Goal: Information Seeking & Learning: Learn about a topic

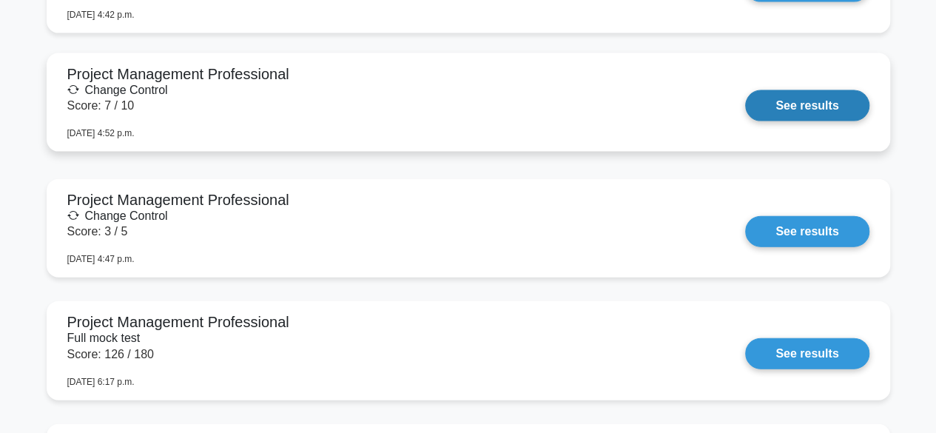
scroll to position [1592, 0]
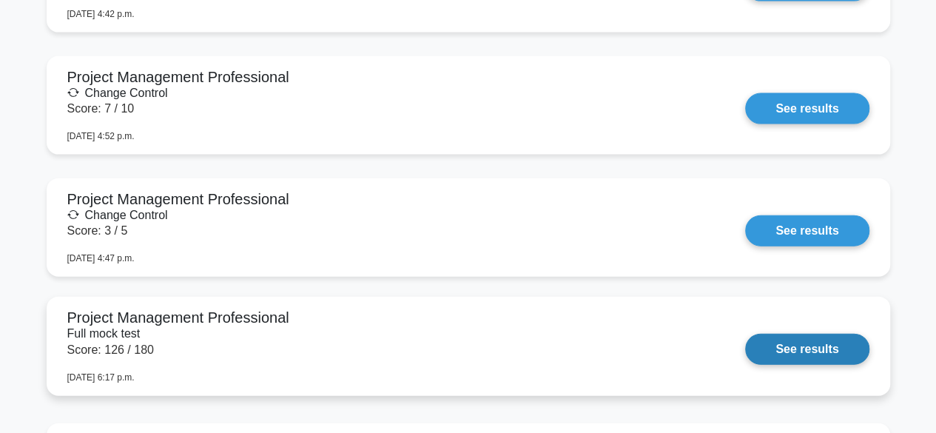
click at [745, 349] on link "See results" at bounding box center [807, 349] width 124 height 31
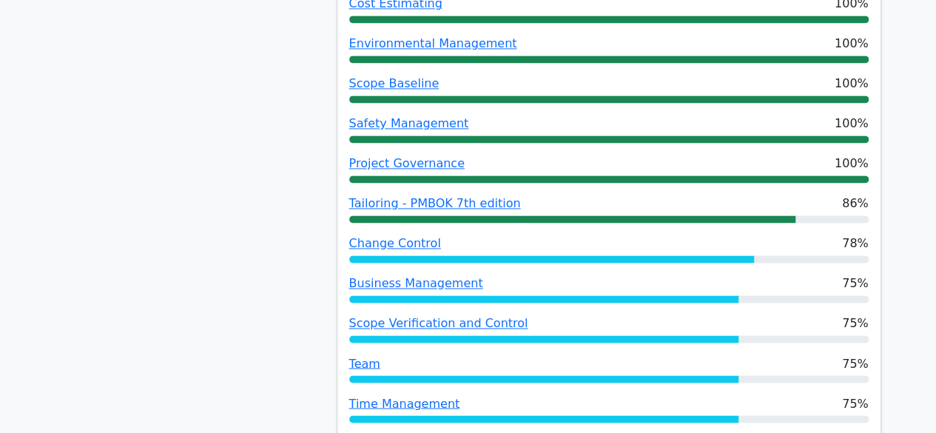
scroll to position [1043, 0]
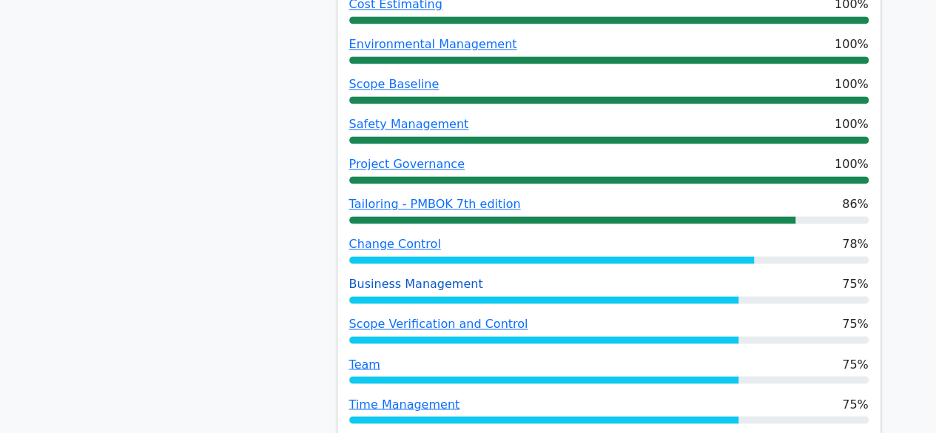
click at [415, 277] on link "Business Management" at bounding box center [416, 284] width 134 height 14
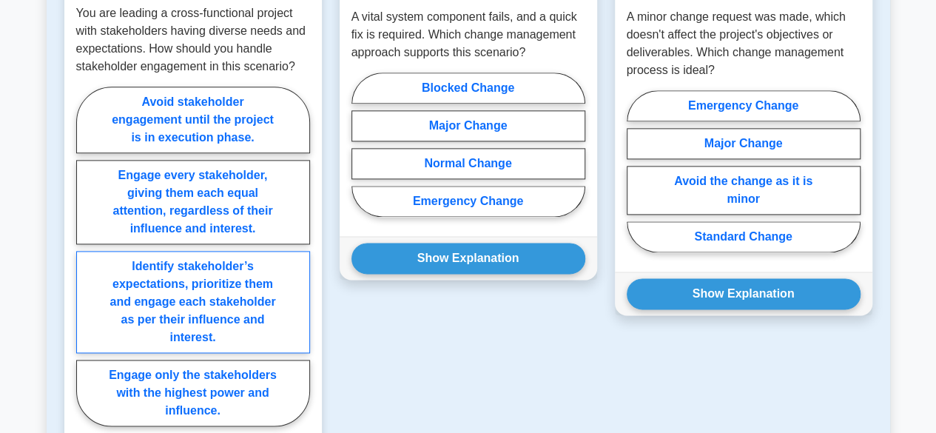
scroll to position [887, 0]
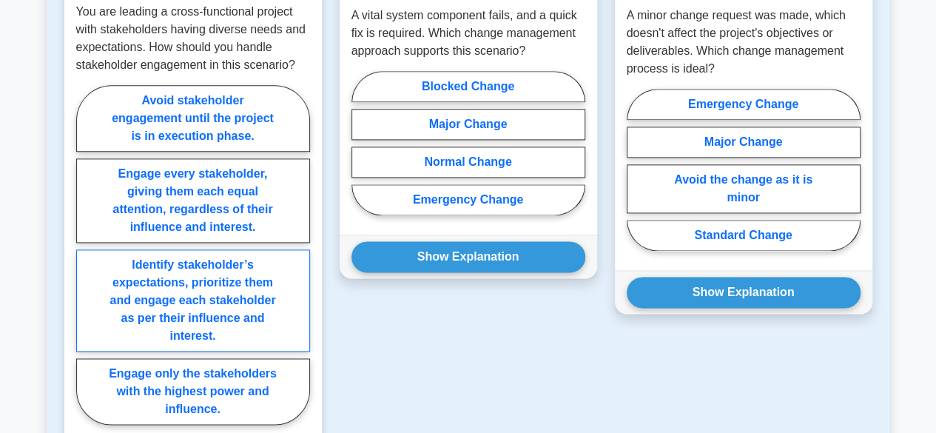
click at [213, 289] on label "Identify stakeholder’s expectations, prioritize them and engage each stakeholde…" at bounding box center [193, 300] width 234 height 102
click at [86, 264] on input "Identify stakeholder’s expectations, prioritize them and engage each stakeholde…" at bounding box center [81, 260] width 10 height 10
radio input "true"
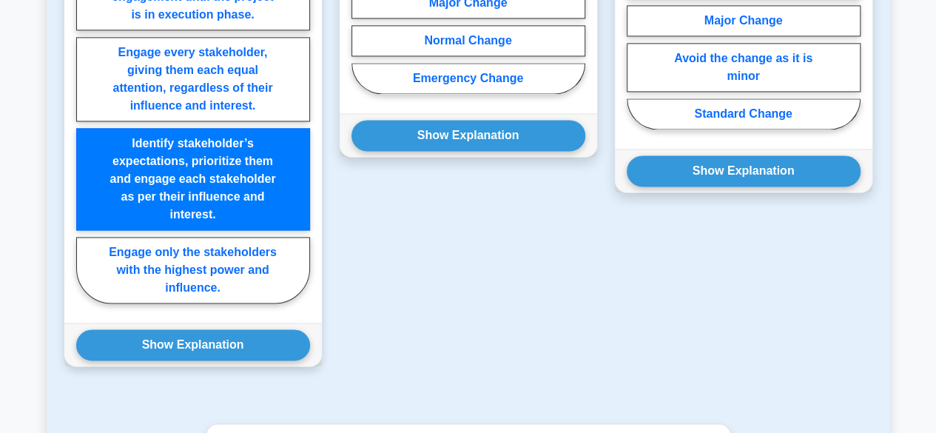
scroll to position [1011, 0]
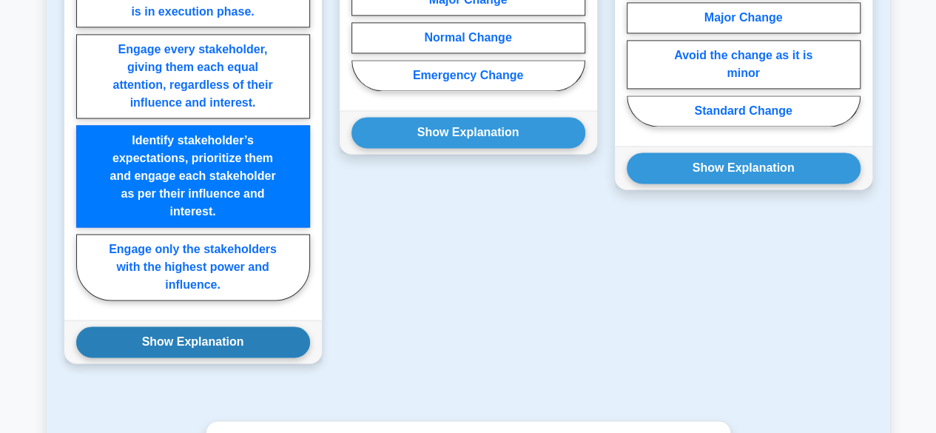
click at [212, 343] on button "Show Explanation" at bounding box center [193, 341] width 234 height 31
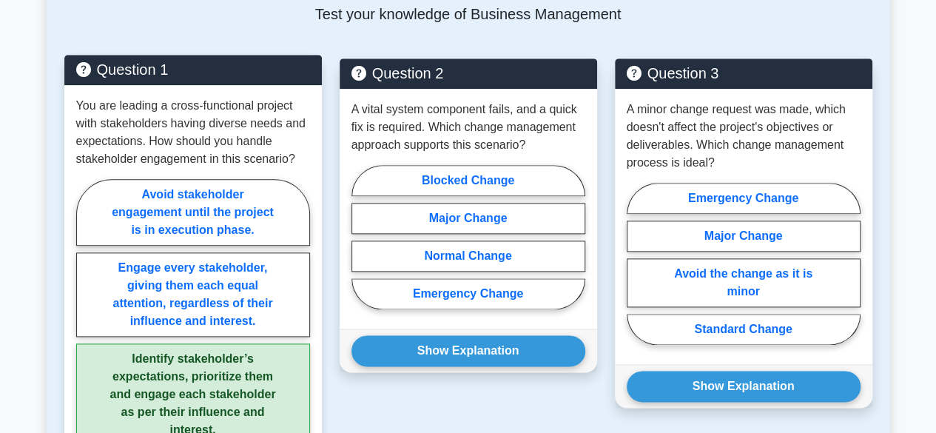
scroll to position [791, 0]
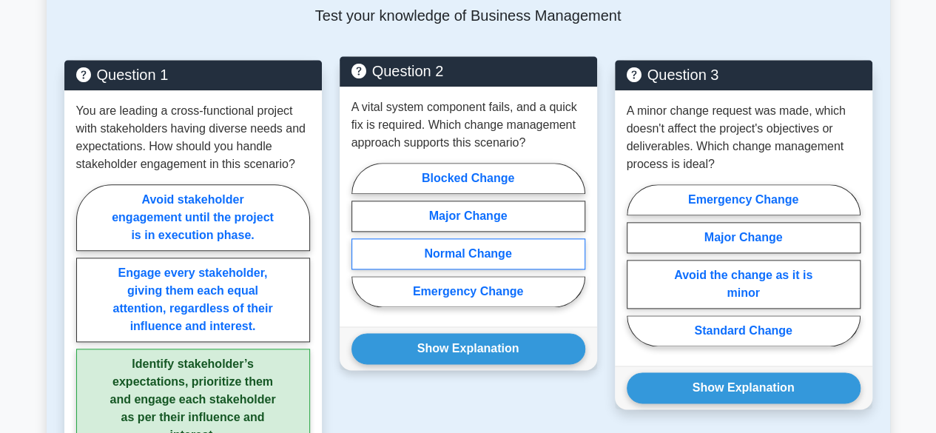
click at [508, 255] on label "Normal Change" at bounding box center [469, 253] width 234 height 31
click at [361, 244] on input "Normal Change" at bounding box center [357, 240] width 10 height 10
radio input "true"
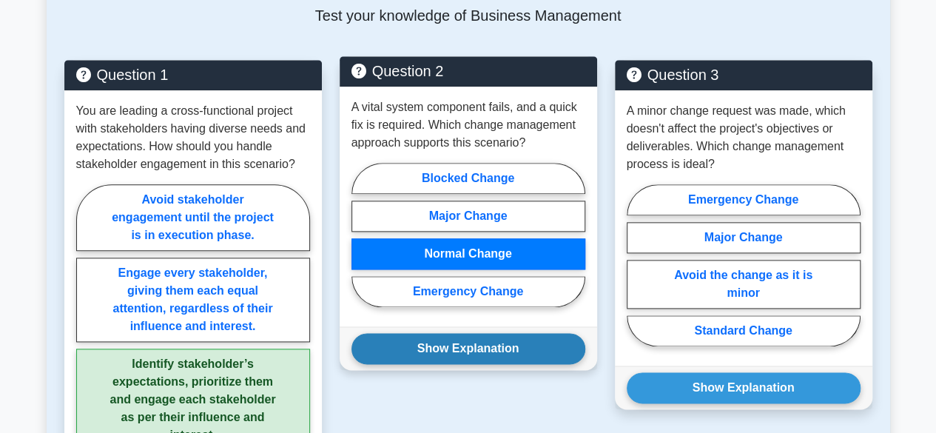
click at [497, 345] on button "Show Explanation" at bounding box center [469, 348] width 234 height 31
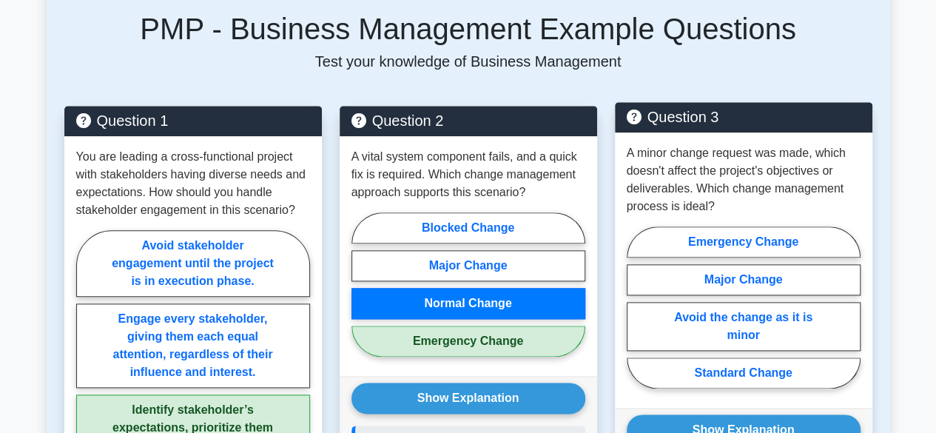
scroll to position [745, 0]
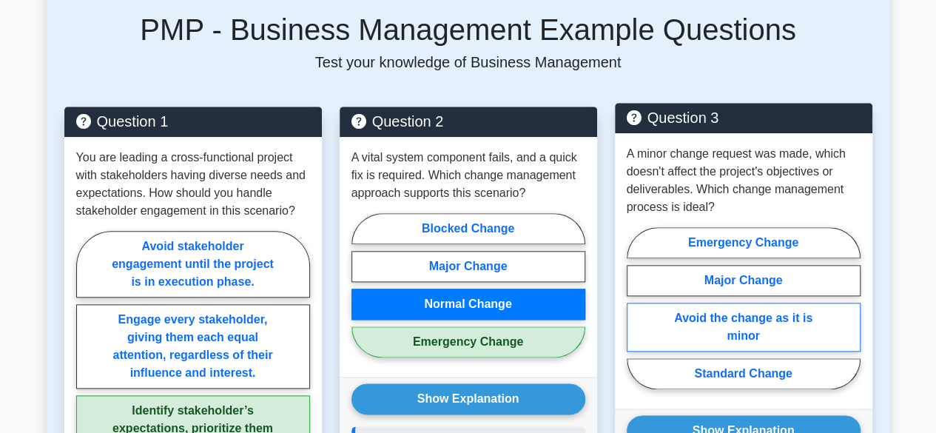
click at [779, 314] on label "Avoid the change as it is minor" at bounding box center [744, 327] width 234 height 49
click at [636, 314] on input "Avoid the change as it is minor" at bounding box center [632, 313] width 10 height 10
radio input "true"
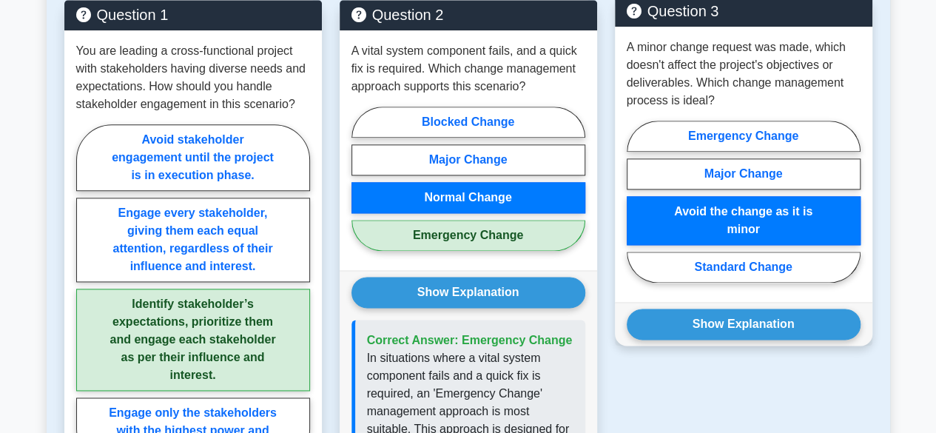
scroll to position [875, 0]
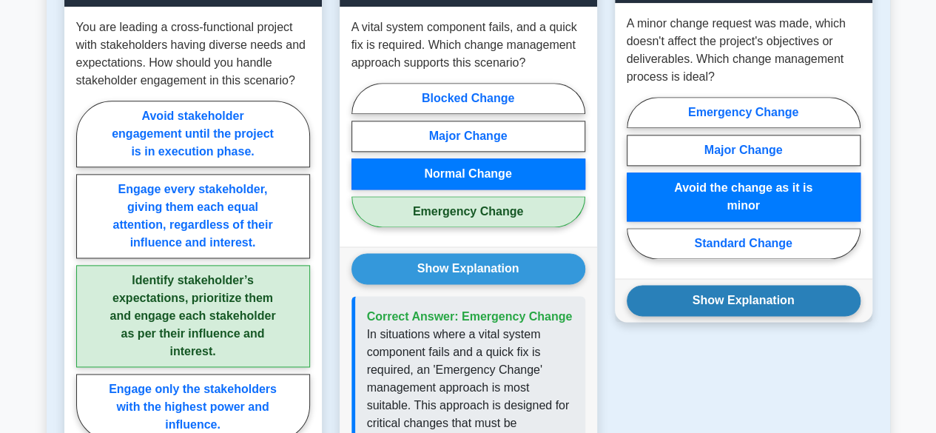
click at [772, 300] on button "Show Explanation" at bounding box center [744, 300] width 234 height 31
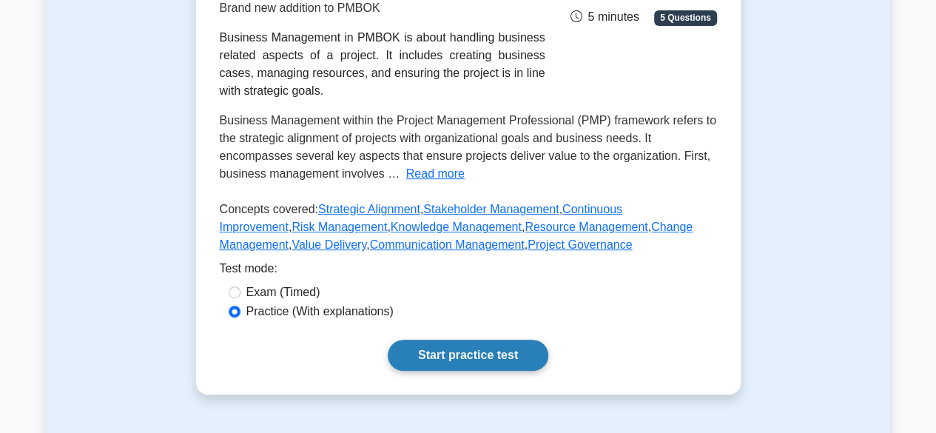
scroll to position [289, 0]
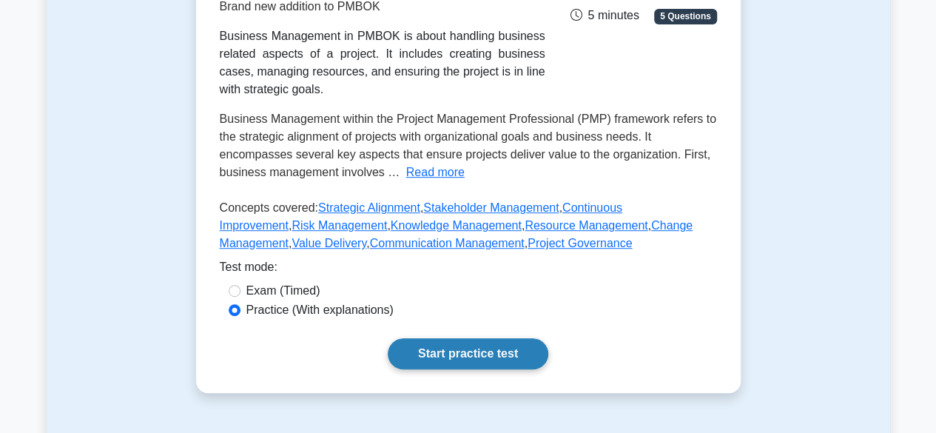
click at [432, 362] on link "Start practice test" at bounding box center [468, 353] width 161 height 31
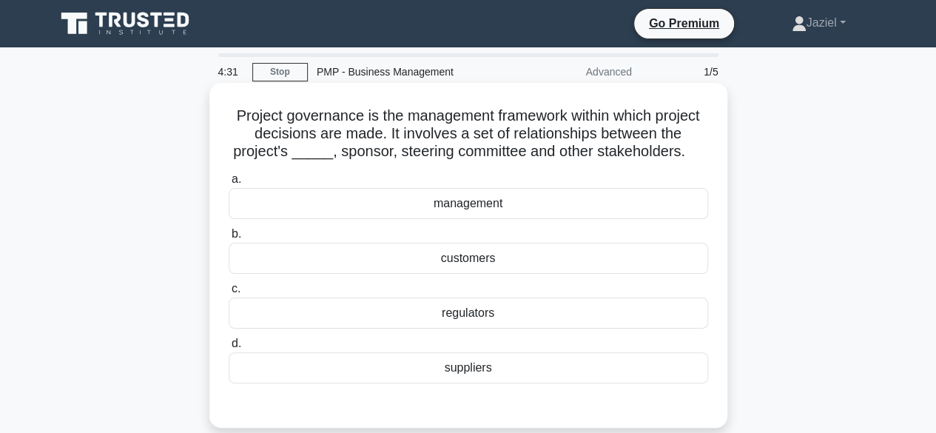
click at [425, 260] on div "customers" at bounding box center [469, 258] width 480 height 31
click at [229, 239] on input "b. customers" at bounding box center [229, 234] width 0 height 10
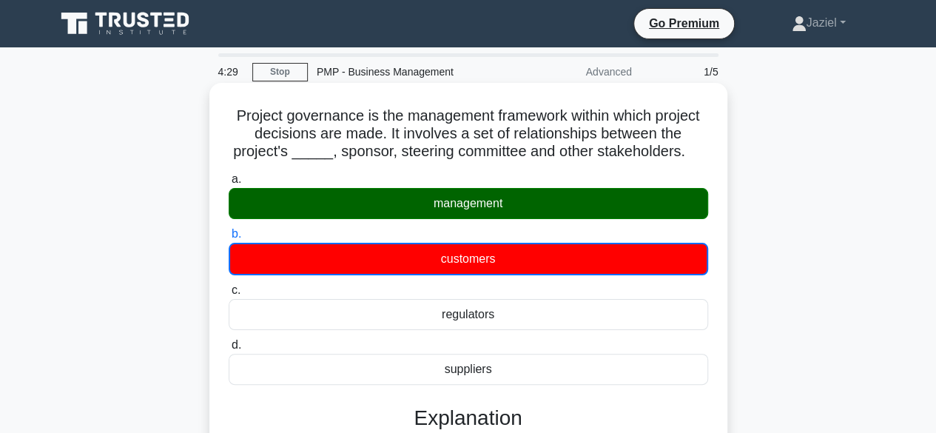
click at [422, 209] on div "management" at bounding box center [469, 203] width 480 height 31
click at [229, 184] on input "a. management" at bounding box center [229, 180] width 0 height 10
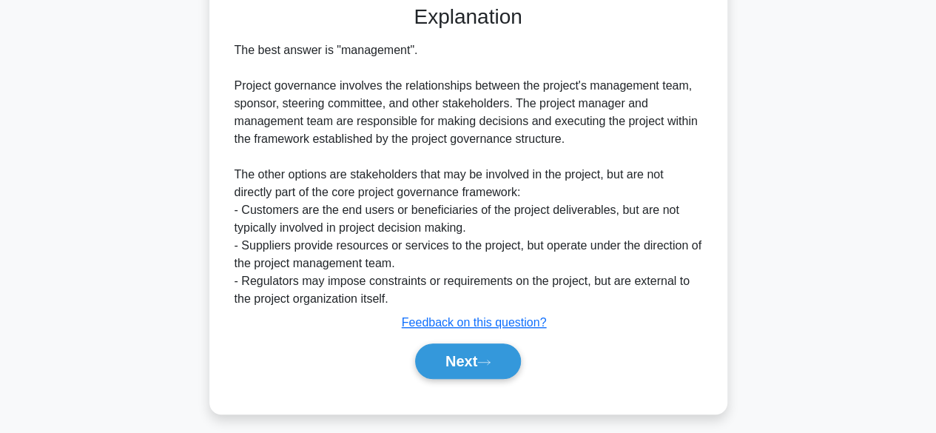
scroll to position [400, 0]
click at [443, 352] on button "Next" at bounding box center [468, 361] width 106 height 36
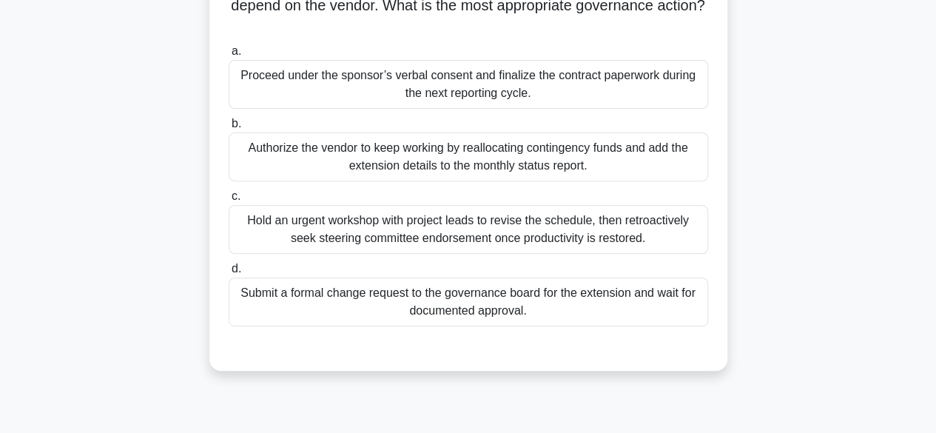
scroll to position [201, 0]
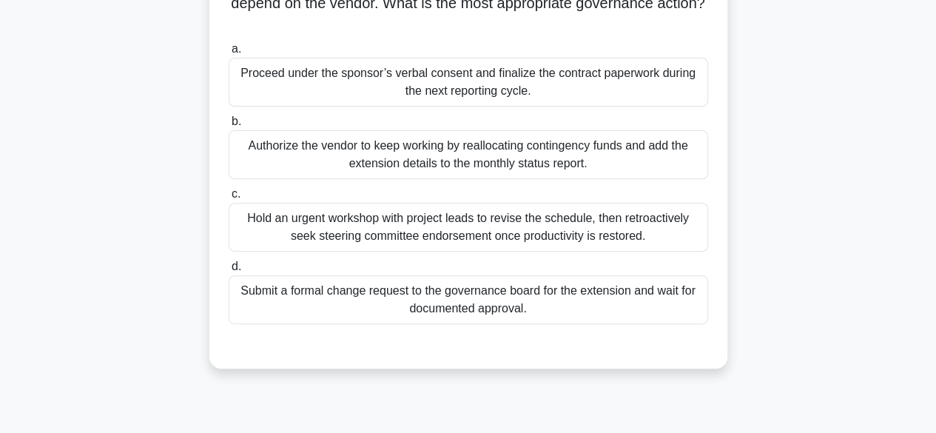
click at [430, 295] on div "Submit a formal change request to the governance board for the extension and wa…" at bounding box center [469, 299] width 480 height 49
click at [229, 272] on input "d. Submit a formal change request to the governance board for the extension and…" at bounding box center [229, 267] width 0 height 10
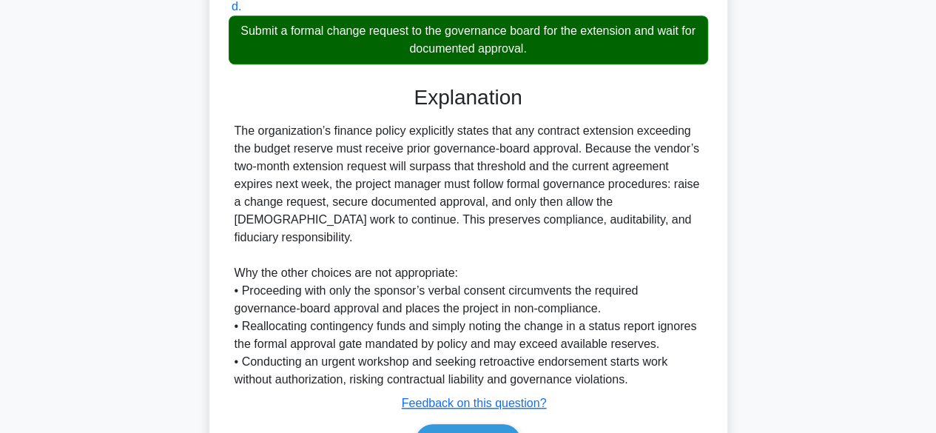
scroll to position [480, 0]
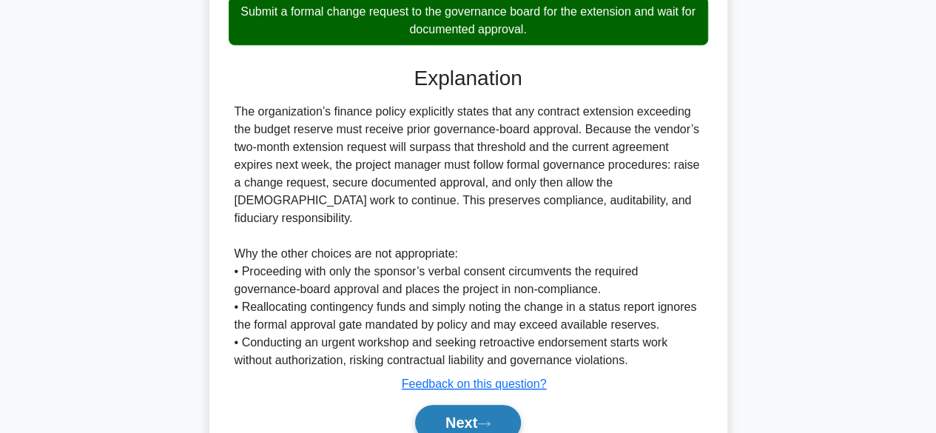
click at [463, 406] on button "Next" at bounding box center [468, 423] width 106 height 36
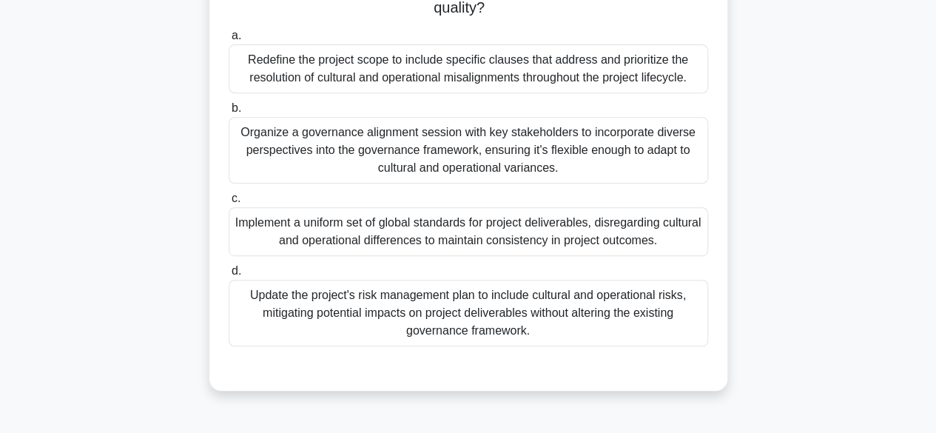
scroll to position [289, 0]
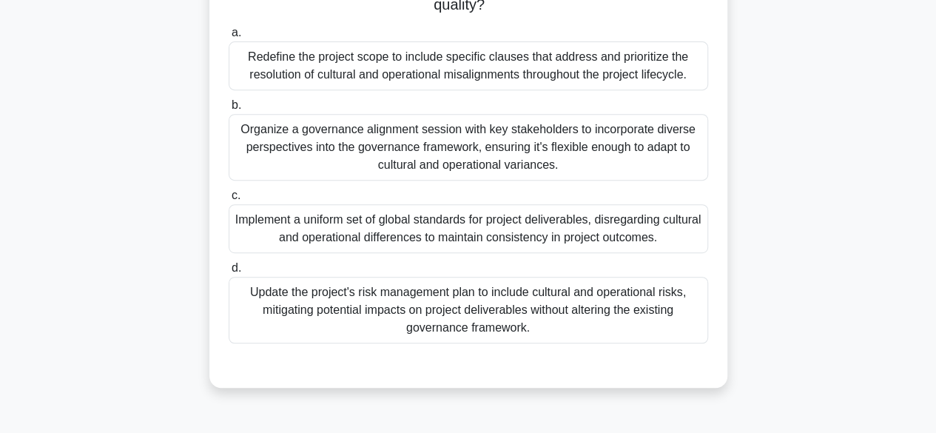
click at [424, 65] on div "Redefine the project scope to include specific clauses that address and priorit…" at bounding box center [469, 65] width 480 height 49
click at [229, 38] on input "a. Redefine the project scope to include specific clauses that address and prio…" at bounding box center [229, 33] width 0 height 10
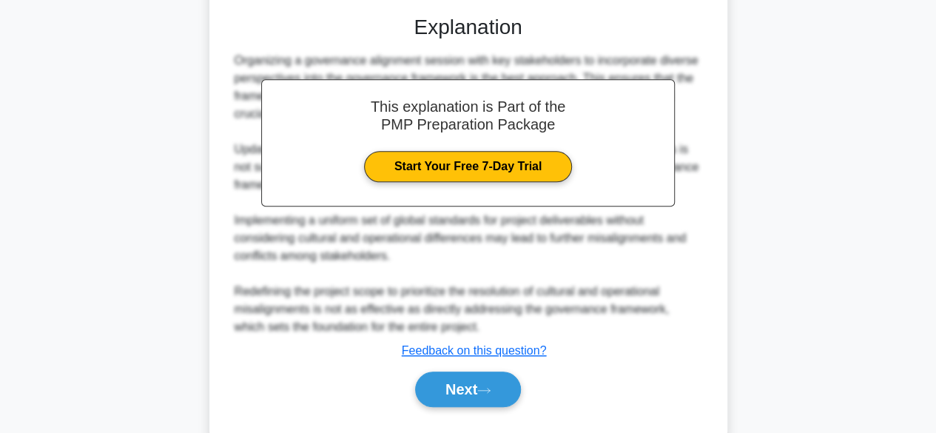
scroll to position [640, 0]
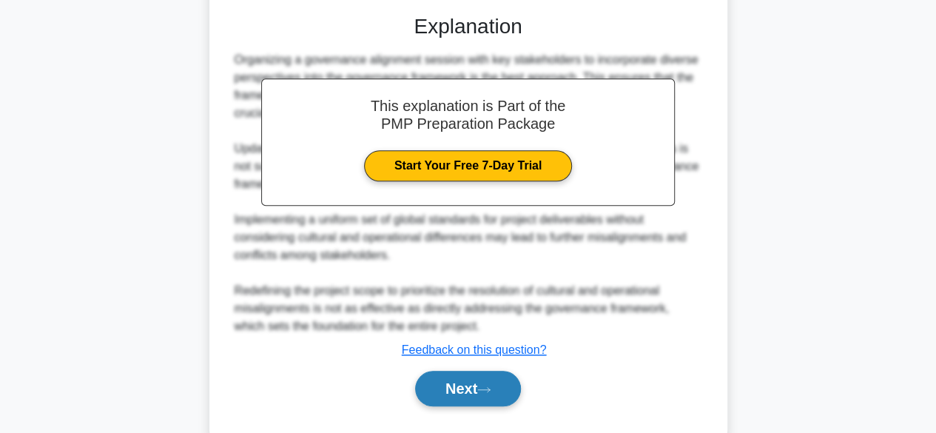
click at [470, 390] on button "Next" at bounding box center [468, 389] width 106 height 36
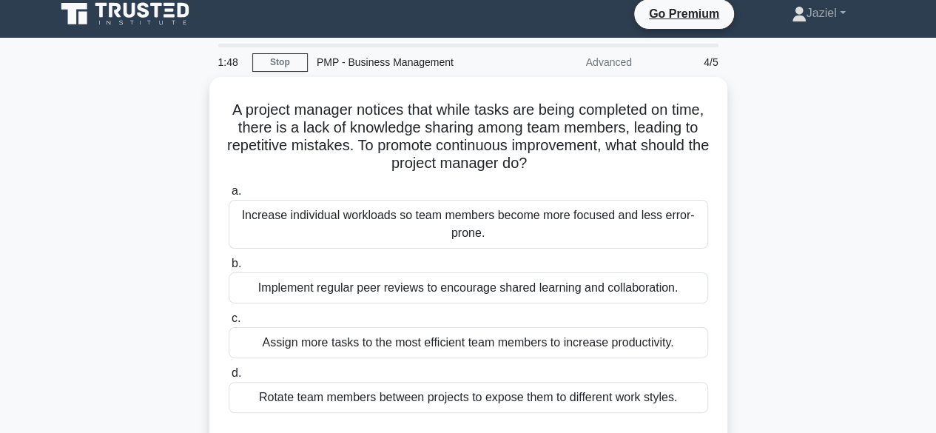
scroll to position [3, 0]
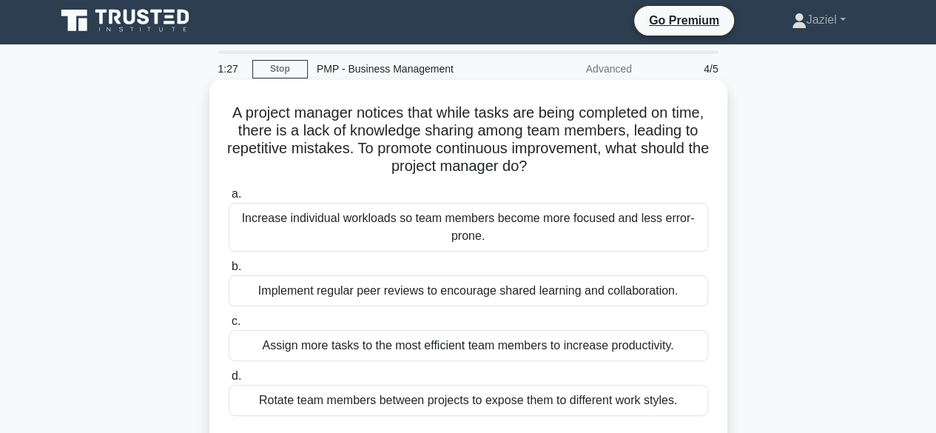
click at [457, 294] on div "Implement regular peer reviews to encourage shared learning and collaboration." at bounding box center [469, 290] width 480 height 31
click at [229, 272] on input "b. Implement regular peer reviews to encourage shared learning and collaboratio…" at bounding box center [229, 267] width 0 height 10
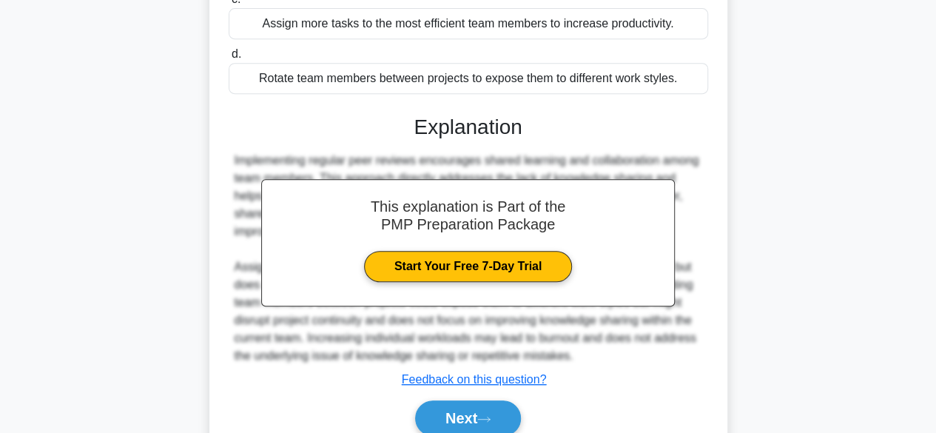
scroll to position [389, 0]
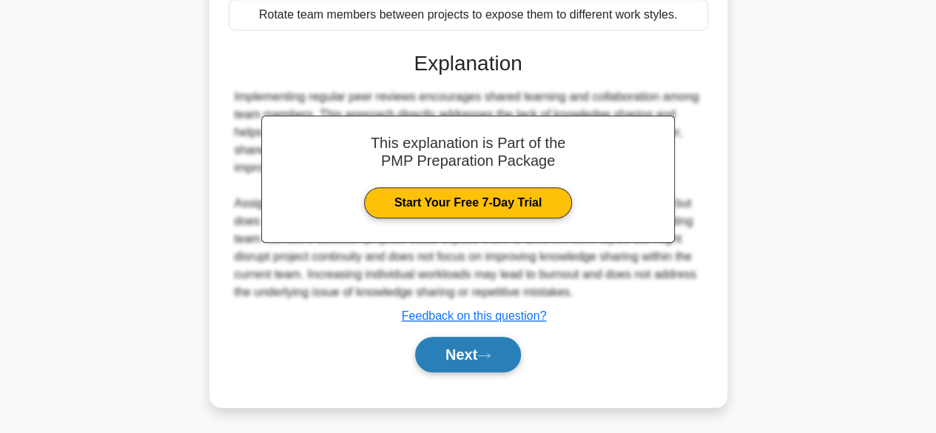
click at [471, 357] on button "Next" at bounding box center [468, 355] width 106 height 36
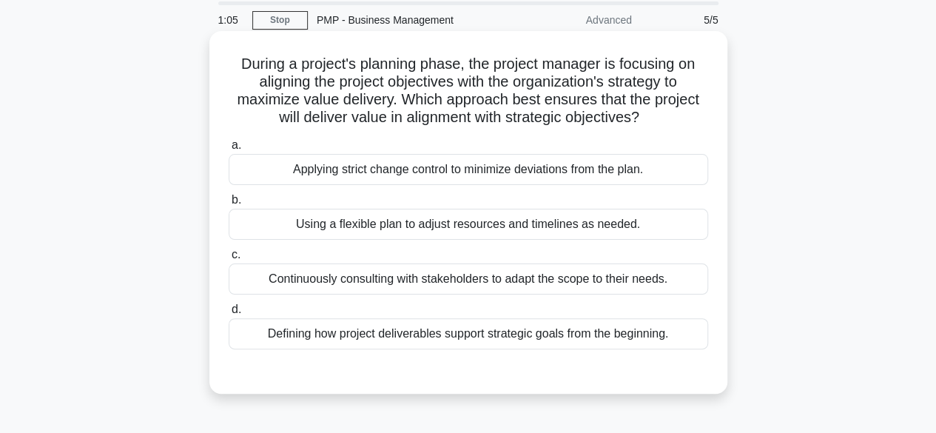
scroll to position [53, 0]
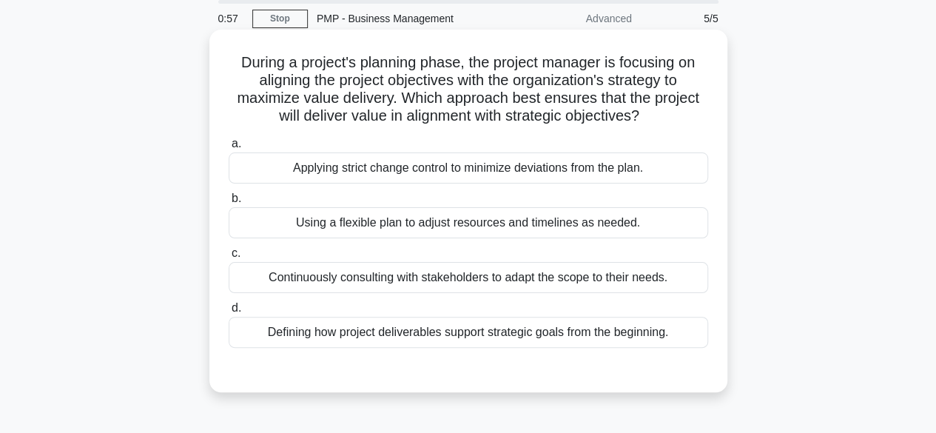
click at [489, 286] on div "Continuously consulting with stakeholders to adapt the scope to their needs." at bounding box center [469, 277] width 480 height 31
click at [229, 258] on input "c. Continuously consulting with stakeholders to adapt the scope to their needs." at bounding box center [229, 254] width 0 height 10
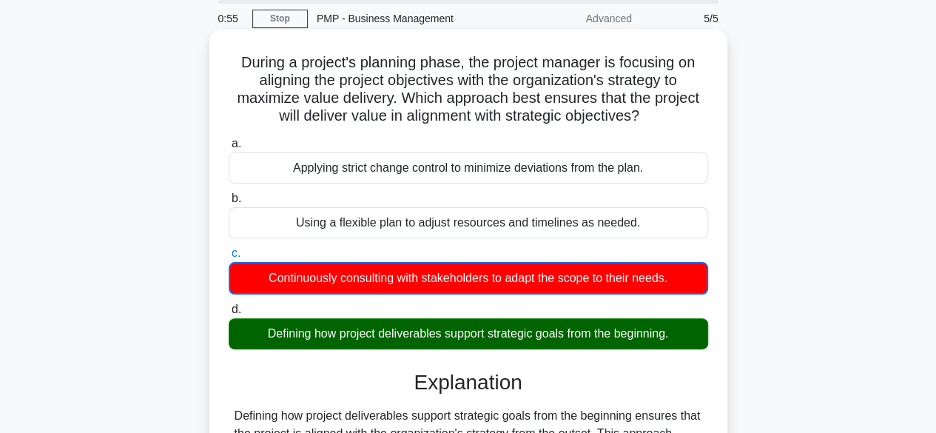
click at [498, 337] on div "Defining how project deliverables support strategic goals from the beginning." at bounding box center [469, 333] width 480 height 31
click at [229, 315] on input "d. Defining how project deliverables support strategic goals from the beginning." at bounding box center [229, 310] width 0 height 10
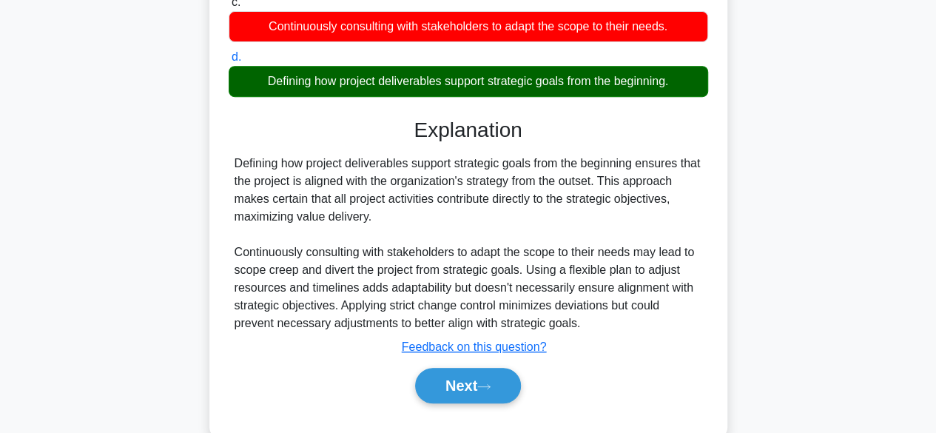
scroll to position [366, 0]
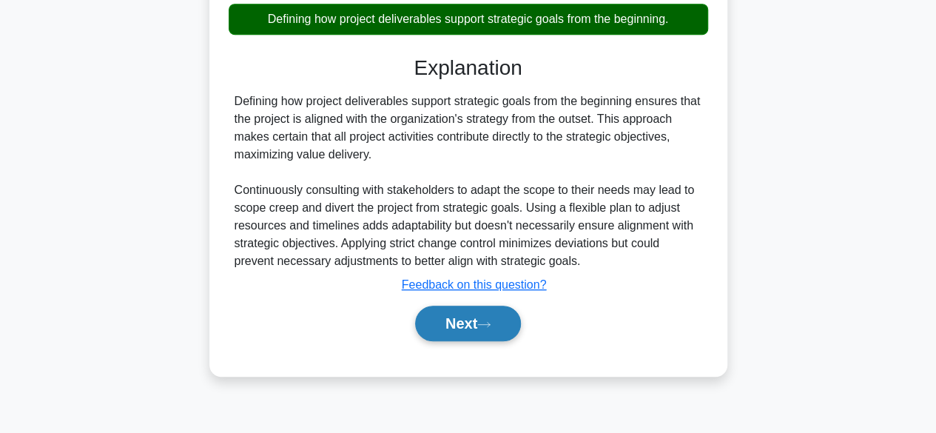
click at [454, 315] on button "Next" at bounding box center [468, 324] width 106 height 36
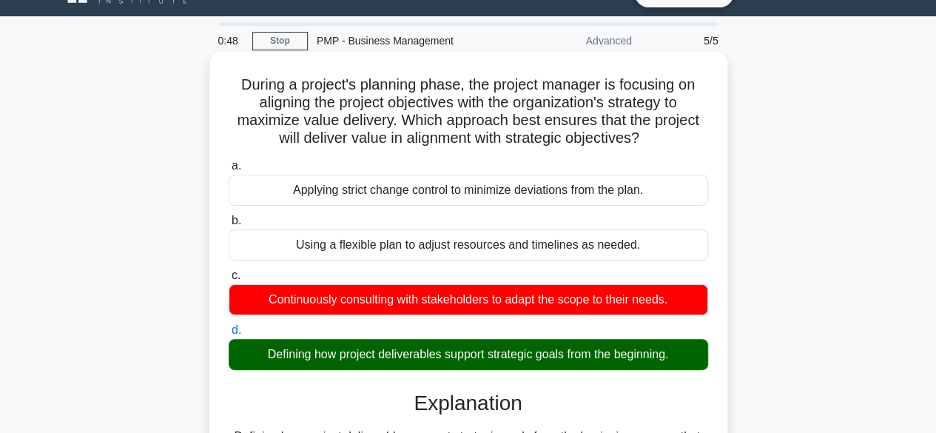
scroll to position [0, 0]
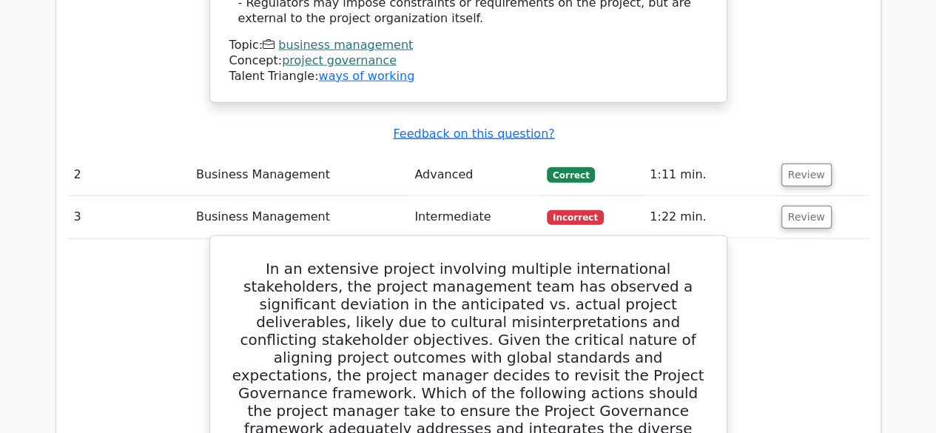
scroll to position [1827, 0]
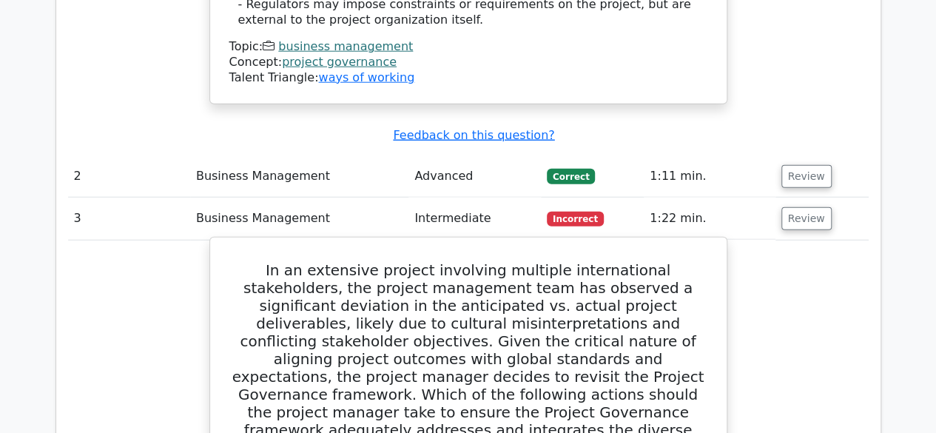
click at [448, 261] on h5 "In an extensive project involving multiple international stakeholders, the proj…" at bounding box center [468, 367] width 481 height 213
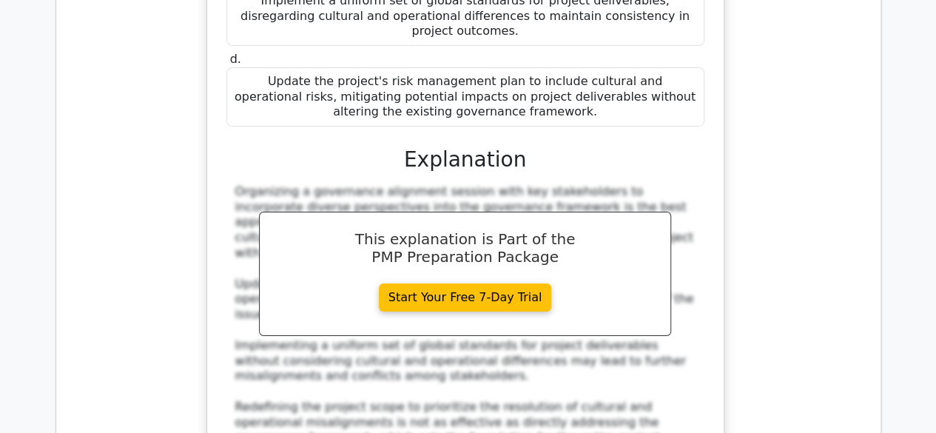
scroll to position [2525, 0]
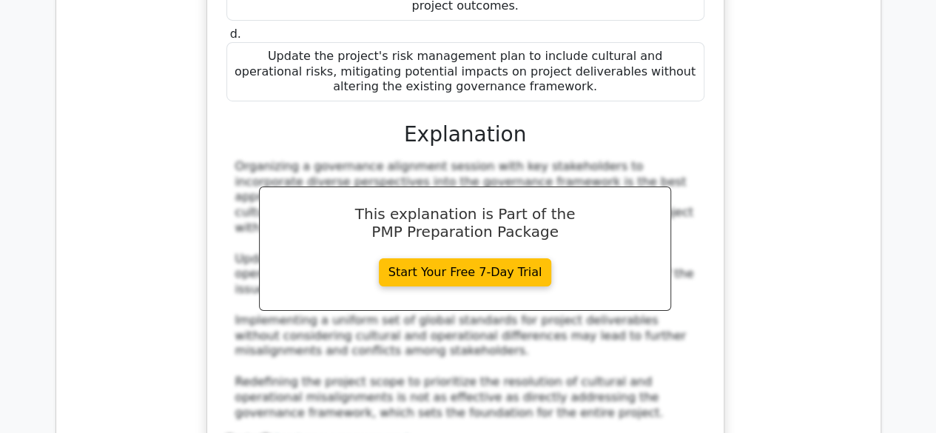
click at [369, 307] on div "In an extensive project involving multiple international stakeholders, the proj…" at bounding box center [465, 18] width 505 height 946
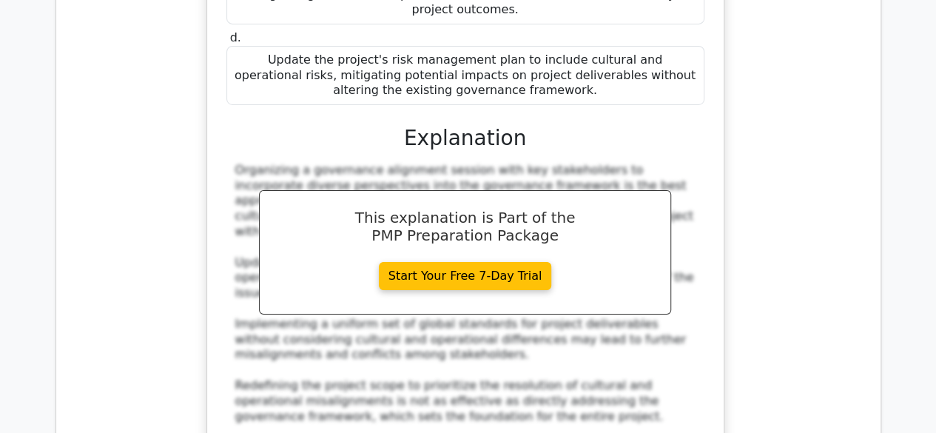
click at [733, 272] on div "In an extensive project involving multiple international stakeholders, the proj…" at bounding box center [465, 30] width 801 height 977
click at [771, 260] on div "In an extensive project involving multiple international stakeholders, the proj…" at bounding box center [465, 30] width 801 height 977
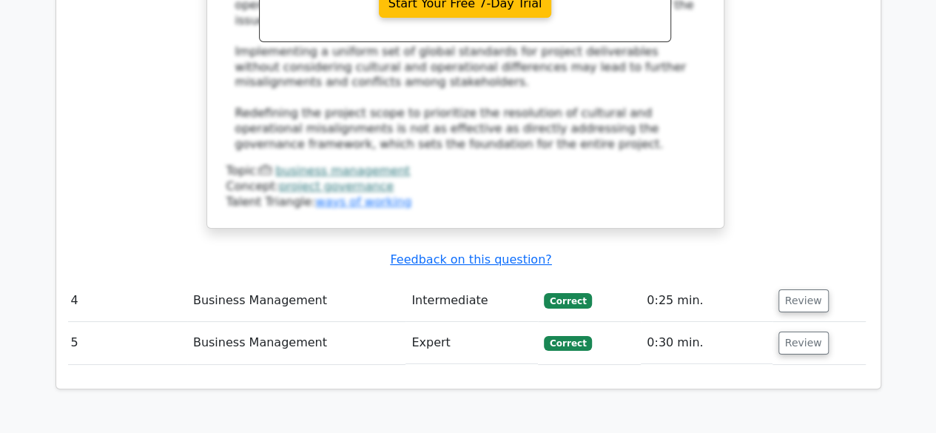
scroll to position [2799, 0]
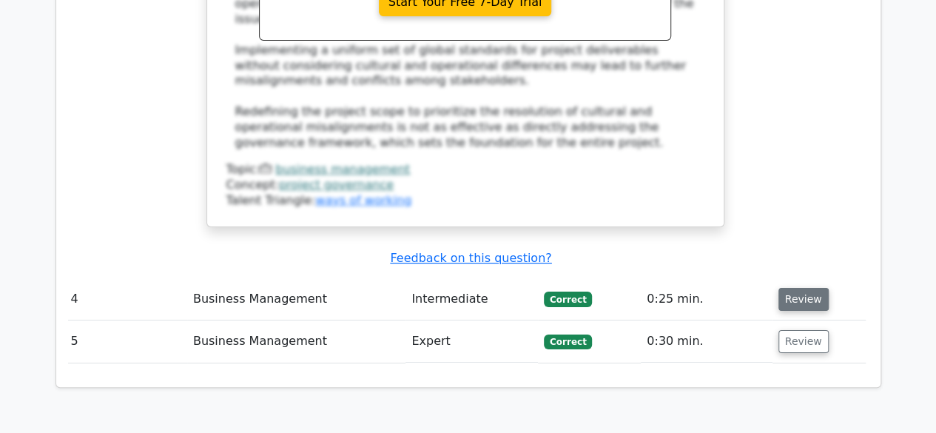
click at [790, 288] on button "Review" at bounding box center [804, 299] width 50 height 23
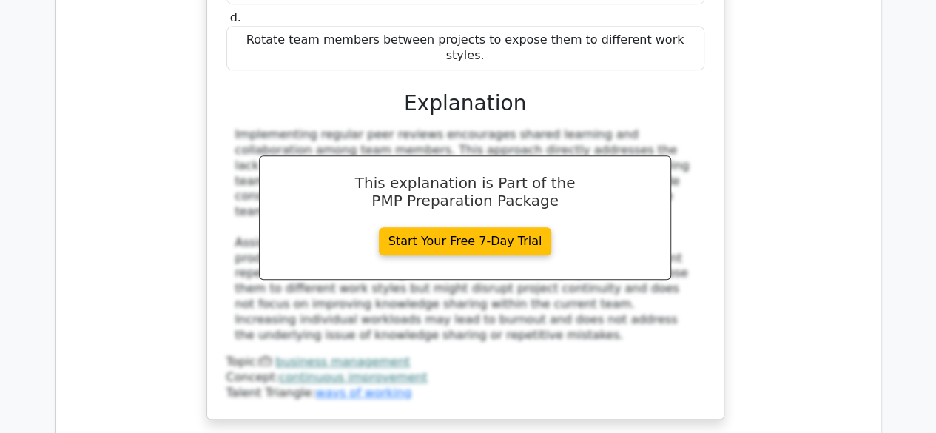
scroll to position [3406, 0]
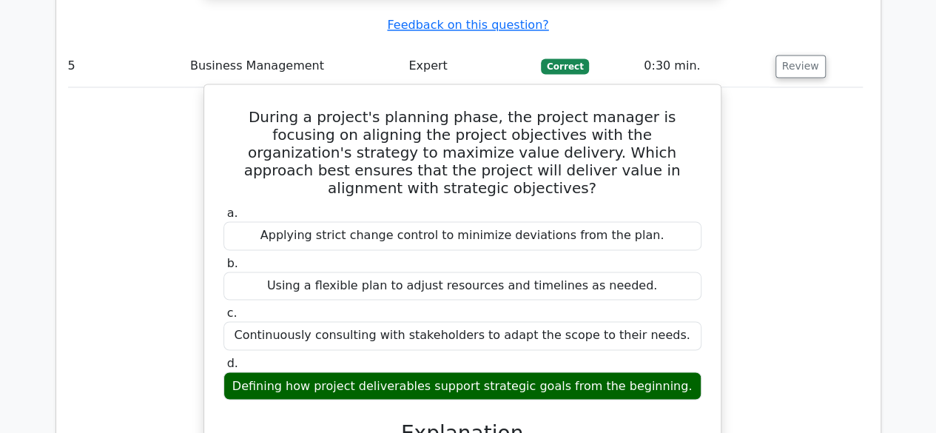
scroll to position [0, 7]
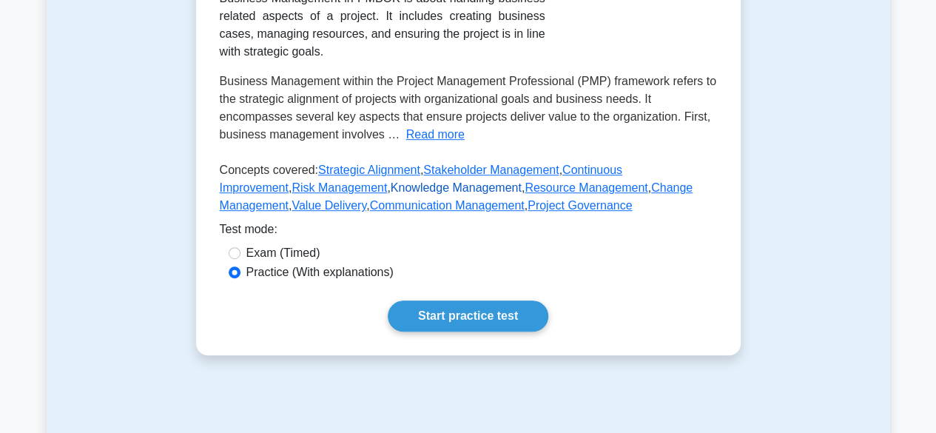
scroll to position [329, 0]
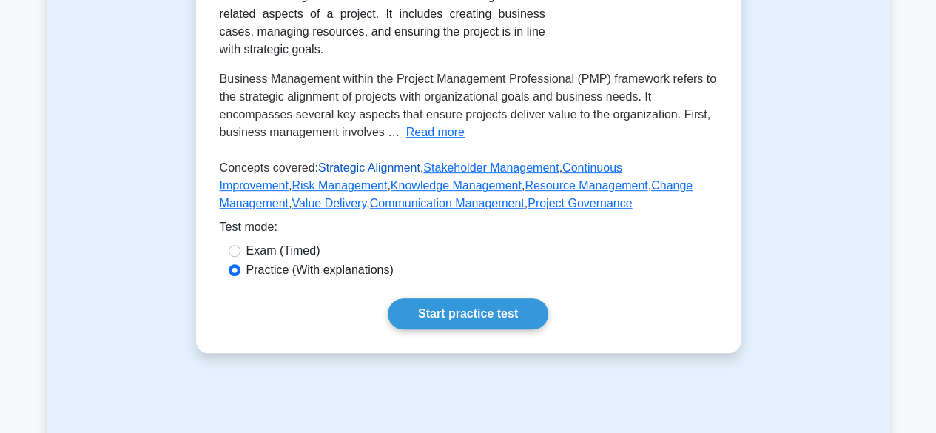
click at [347, 168] on link "Strategic Alignment" at bounding box center [369, 167] width 102 height 13
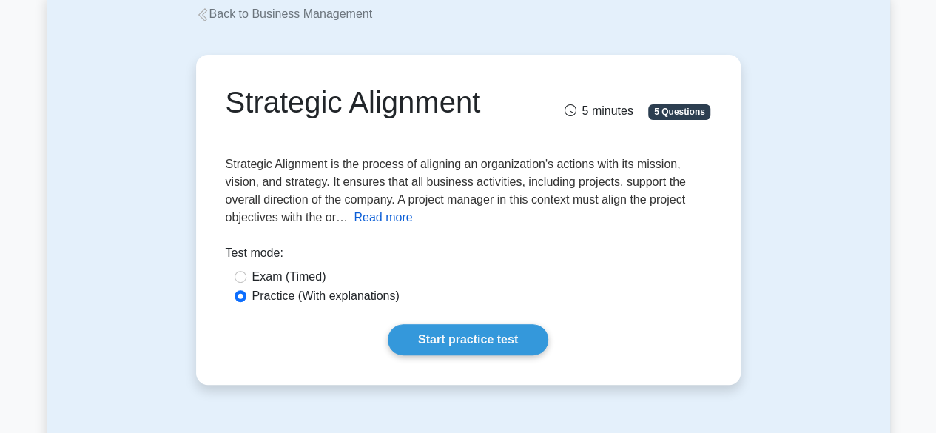
scroll to position [91, 0]
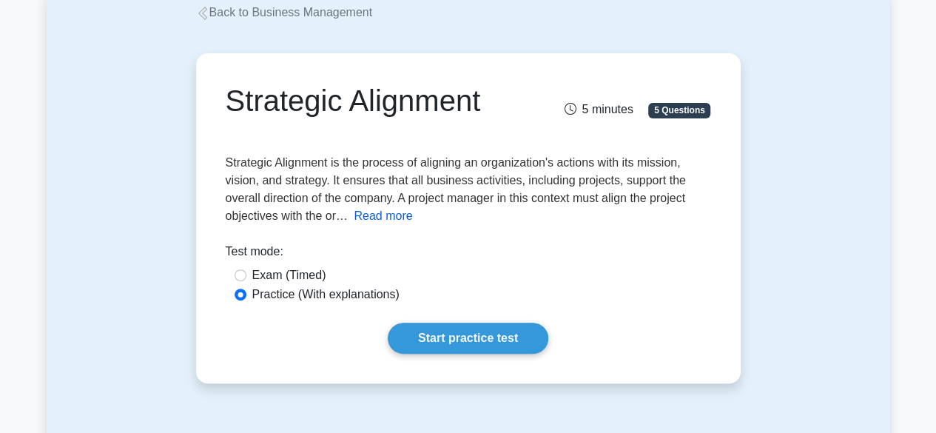
click at [372, 224] on button "Read more" at bounding box center [383, 216] width 58 height 18
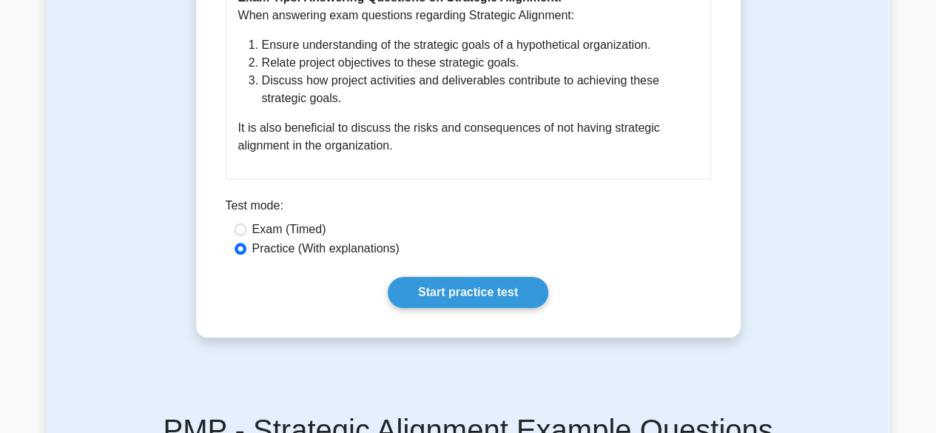
scroll to position [713, 0]
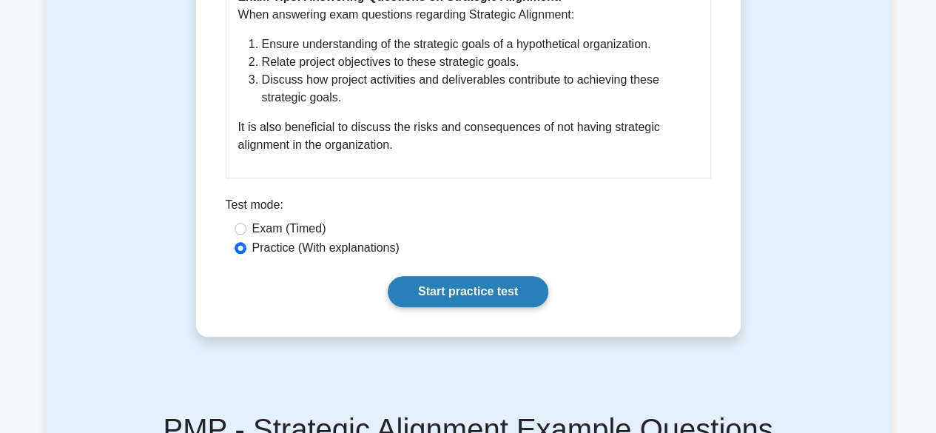
click at [407, 281] on link "Start practice test" at bounding box center [468, 291] width 161 height 31
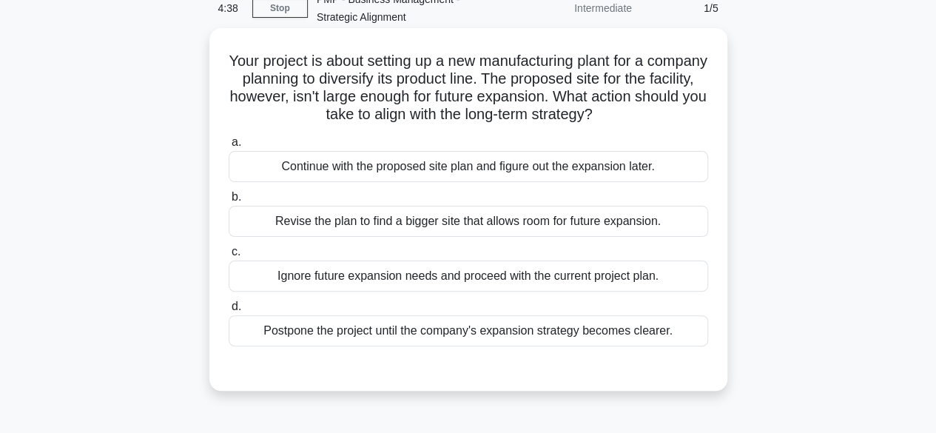
scroll to position [74, 0]
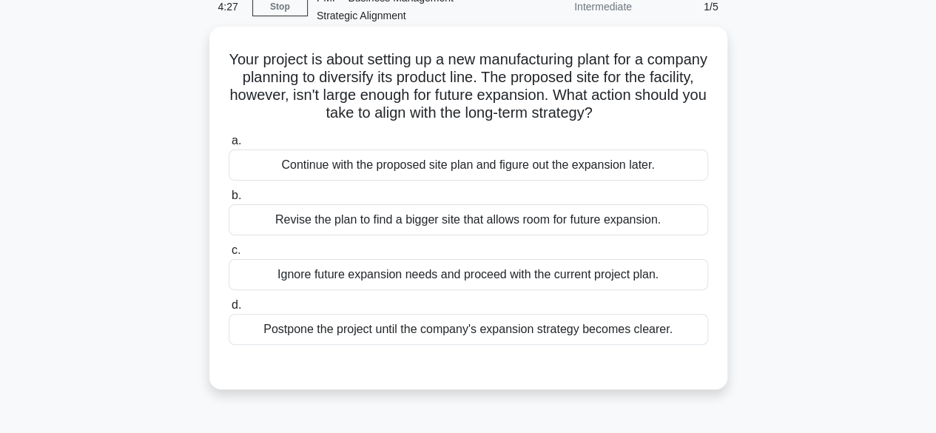
click at [292, 224] on div "Revise the plan to find a bigger site that allows room for future expansion." at bounding box center [469, 219] width 480 height 31
click at [229, 201] on input "b. Revise the plan to find a bigger site that allows room for future expansion." at bounding box center [229, 196] width 0 height 10
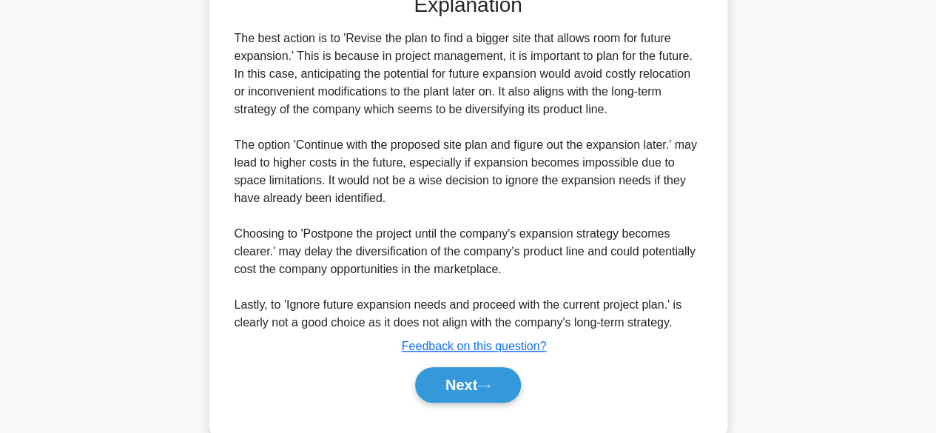
scroll to position [456, 0]
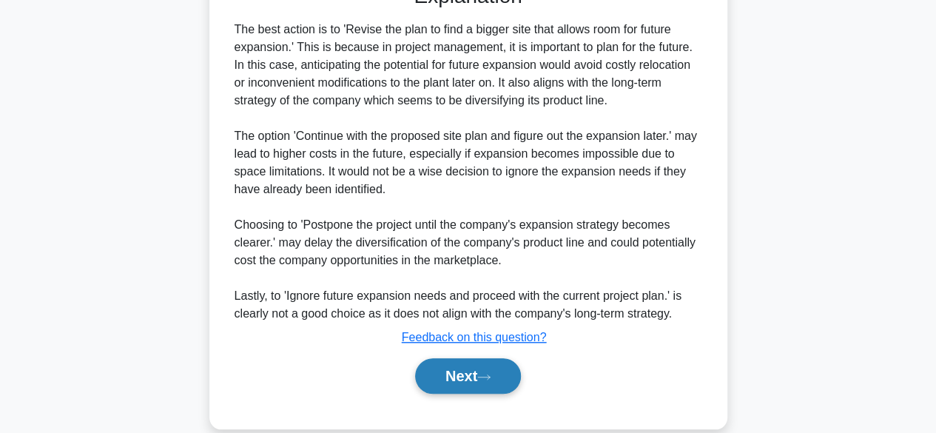
click at [431, 369] on button "Next" at bounding box center [468, 376] width 106 height 36
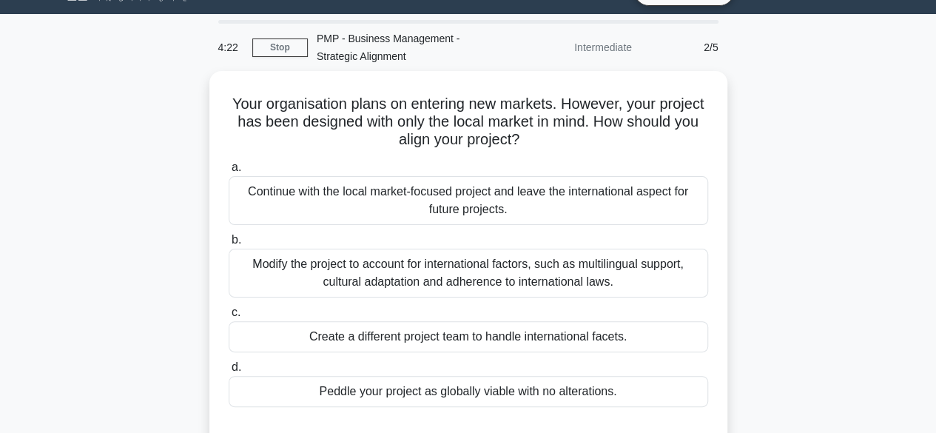
scroll to position [30, 0]
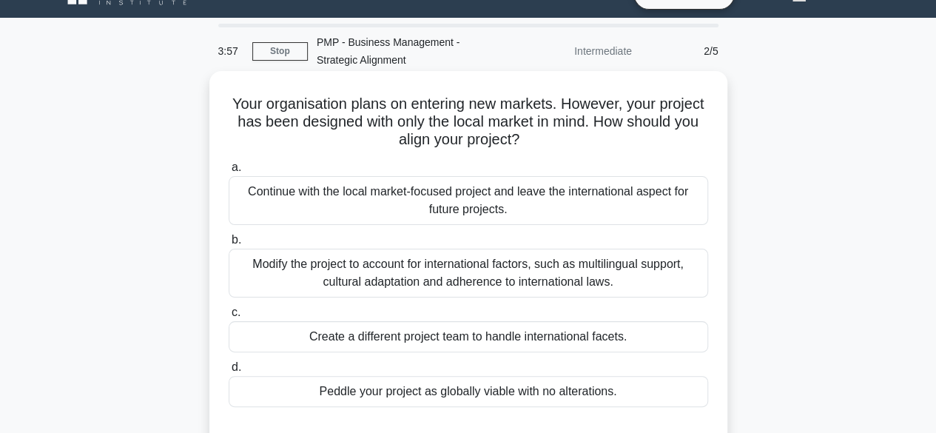
click at [423, 266] on div "Modify the project to account for international factors, such as multilingual s…" at bounding box center [469, 273] width 480 height 49
click at [229, 245] on input "b. Modify the project to account for international factors, such as multilingua…" at bounding box center [229, 240] width 0 height 10
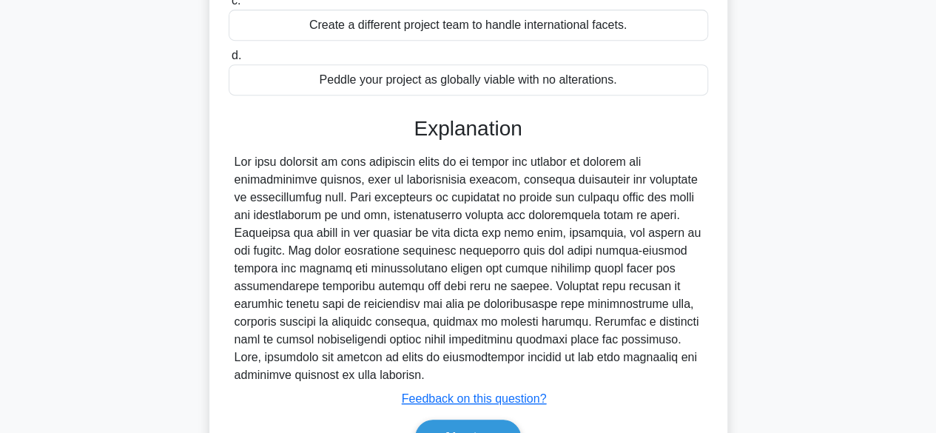
scroll to position [342, 0]
click at [440, 420] on button "Next" at bounding box center [468, 437] width 106 height 36
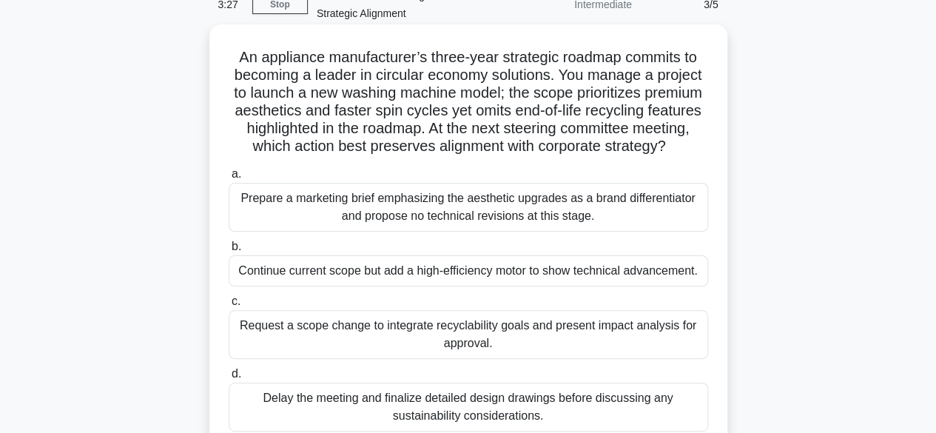
scroll to position [84, 0]
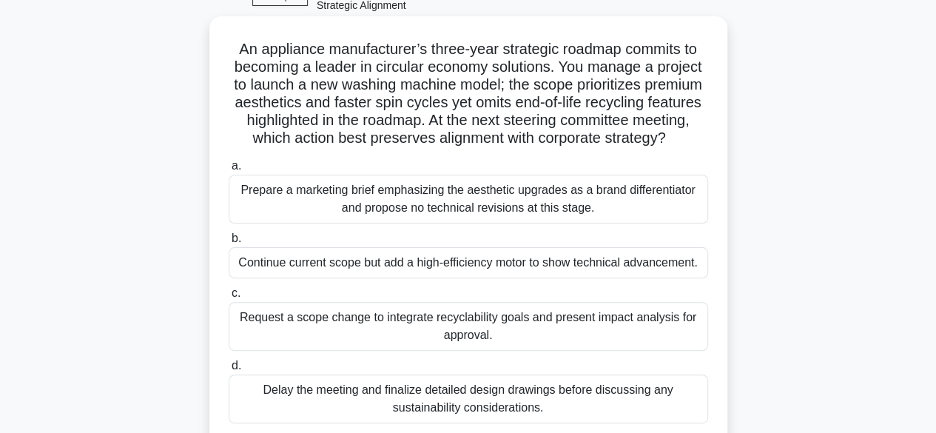
click at [623, 320] on div "Request a scope change to integrate recyclability goals and present impact anal…" at bounding box center [469, 326] width 480 height 49
click at [229, 298] on input "c. Request a scope change to integrate recyclability goals and present impact a…" at bounding box center [229, 294] width 0 height 10
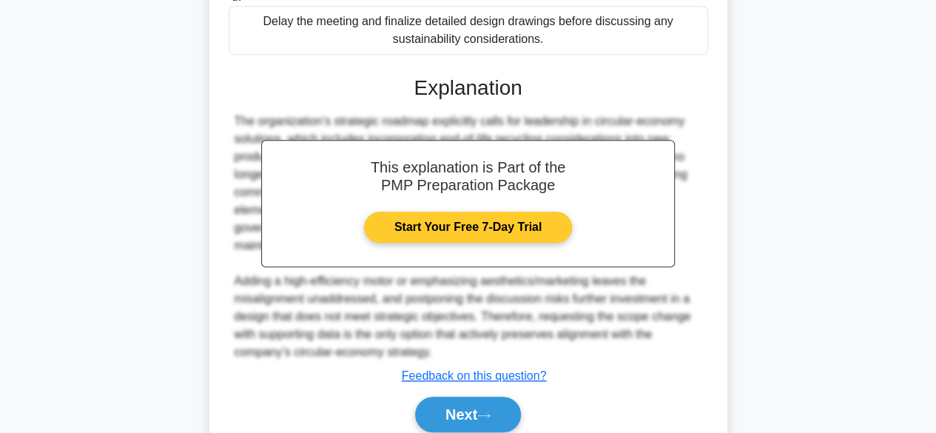
scroll to position [513, 0]
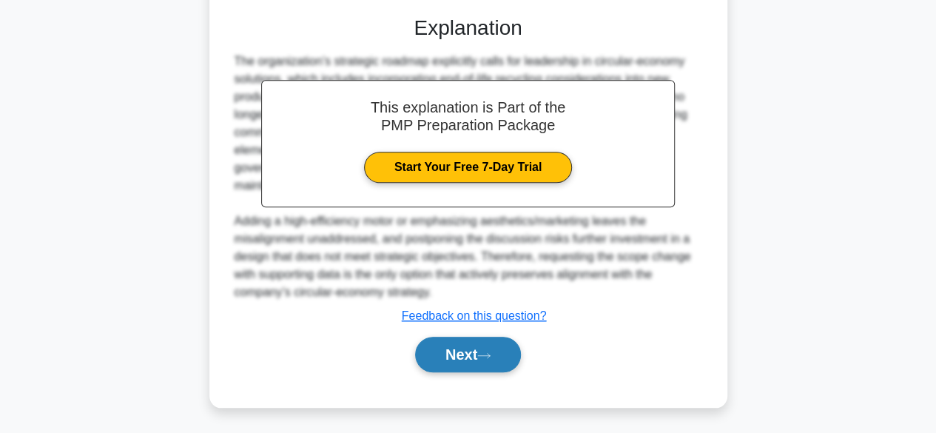
click at [420, 352] on button "Next" at bounding box center [468, 355] width 106 height 36
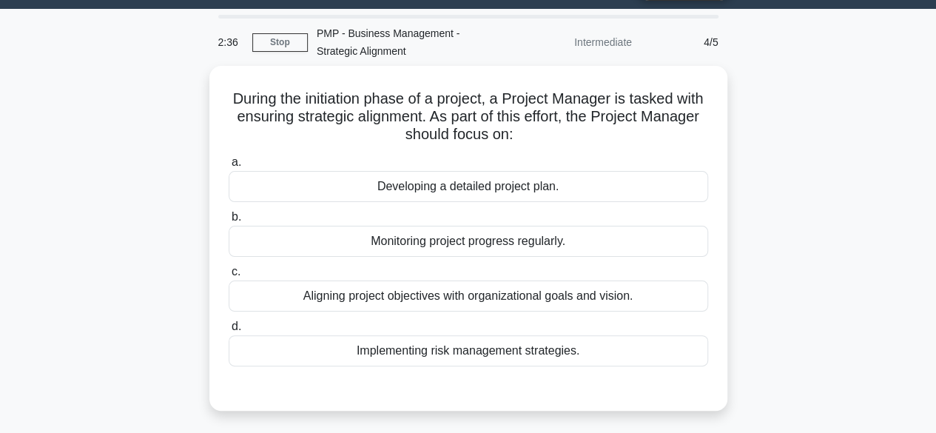
scroll to position [0, 0]
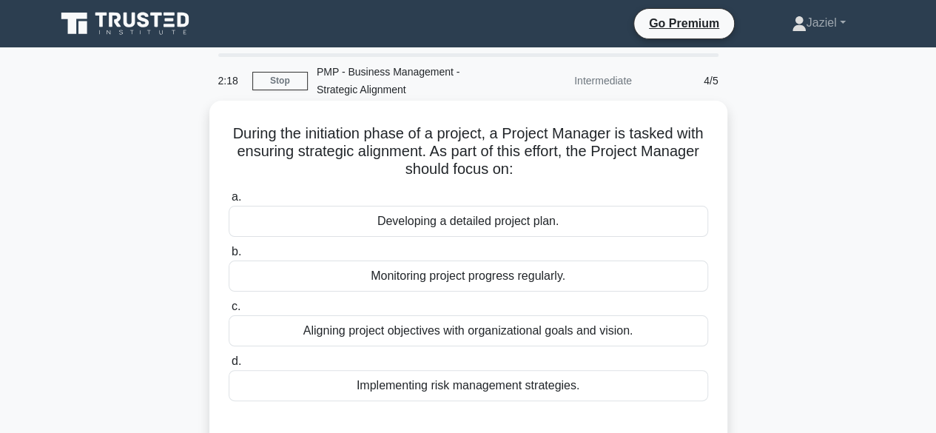
click at [444, 340] on div "Aligning project objectives with organizational goals and vision." at bounding box center [469, 330] width 480 height 31
click at [229, 312] on input "c. Aligning project objectives with organizational goals and vision." at bounding box center [229, 307] width 0 height 10
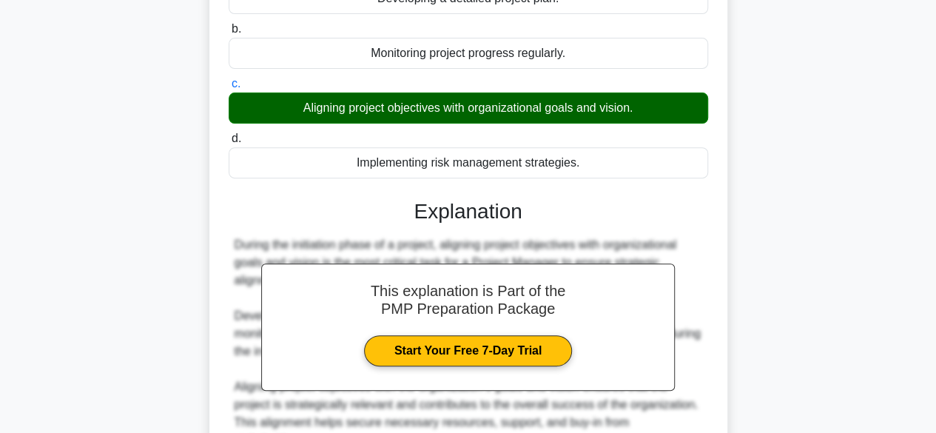
scroll to position [325, 0]
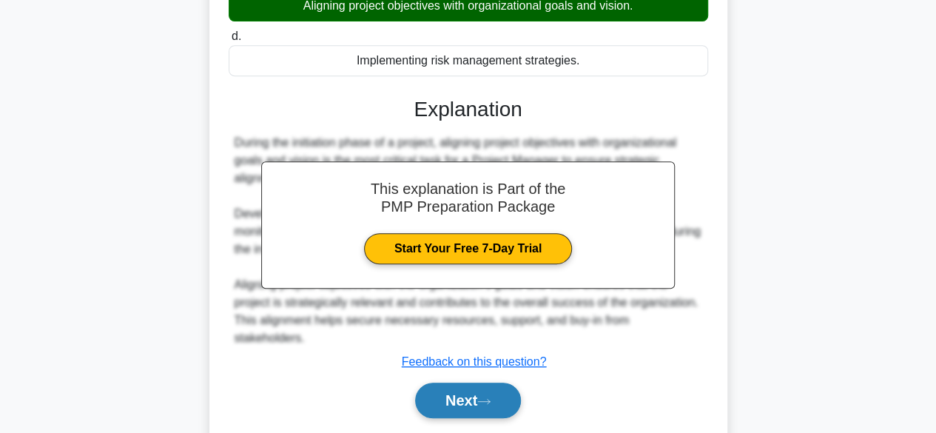
click at [450, 383] on button "Next" at bounding box center [468, 401] width 106 height 36
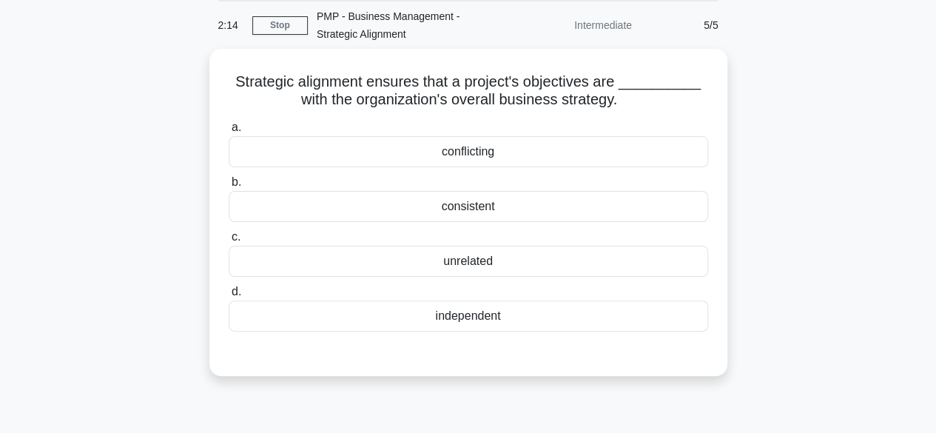
scroll to position [0, 0]
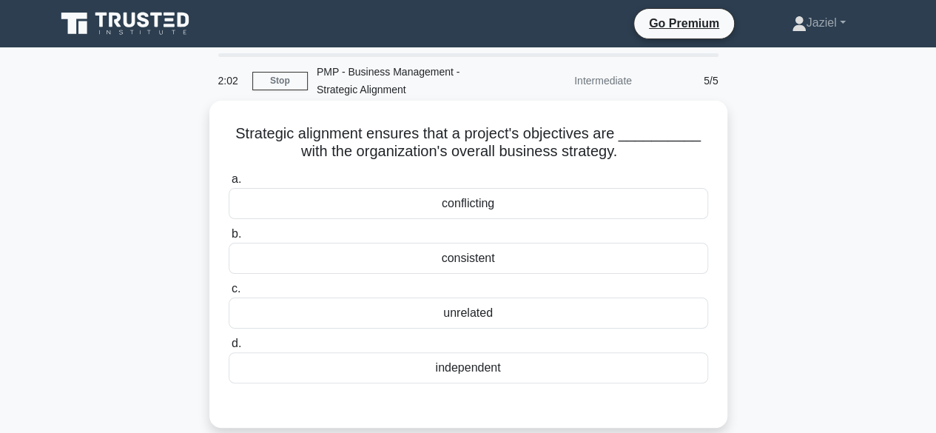
click at [478, 264] on div "consistent" at bounding box center [469, 258] width 480 height 31
click at [229, 239] on input "b. consistent" at bounding box center [229, 234] width 0 height 10
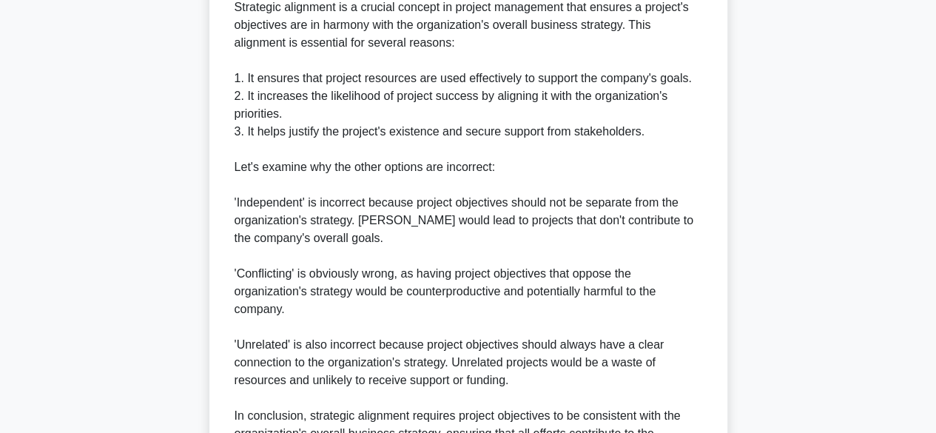
scroll to position [637, 0]
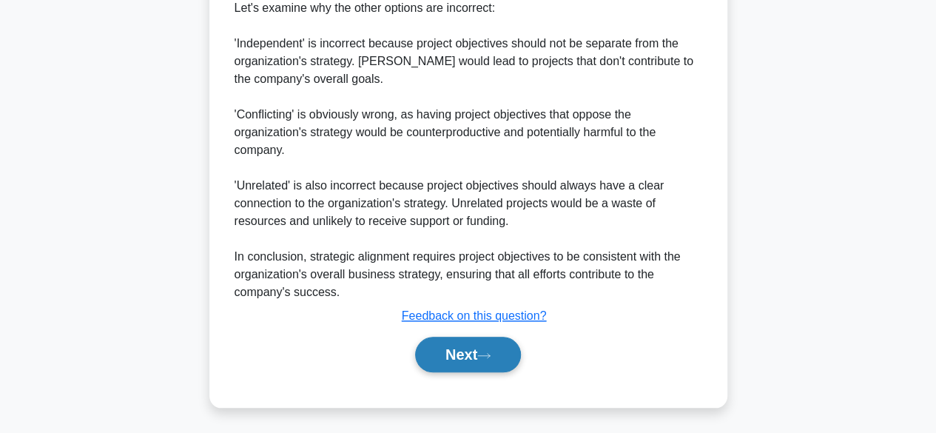
click at [482, 346] on button "Next" at bounding box center [468, 355] width 106 height 36
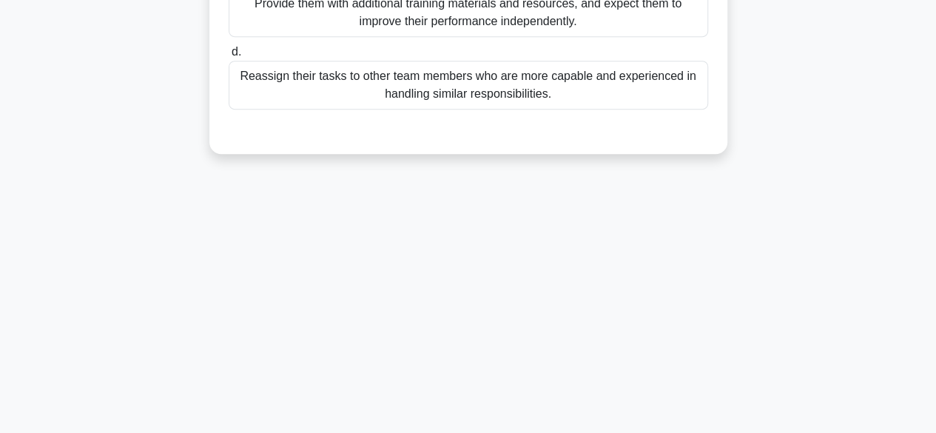
scroll to position [0, 0]
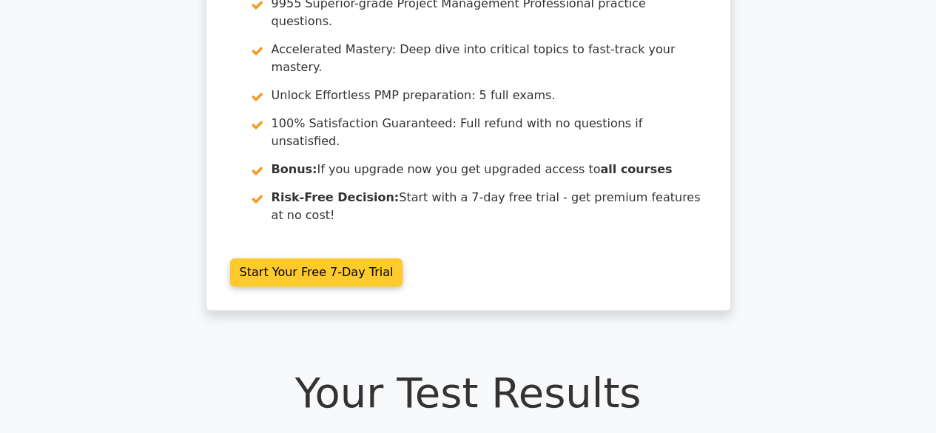
scroll to position [179, 0]
